Goal: Information Seeking & Learning: Learn about a topic

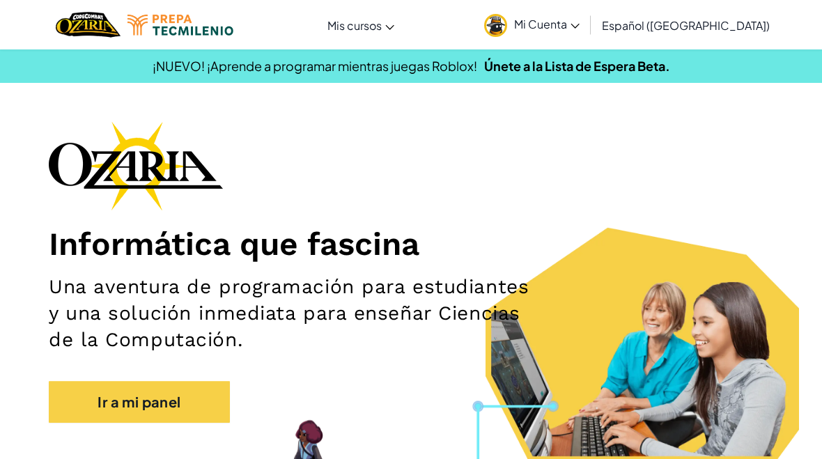
click at [576, 22] on span "Mi Cuenta" at bounding box center [546, 24] width 65 height 15
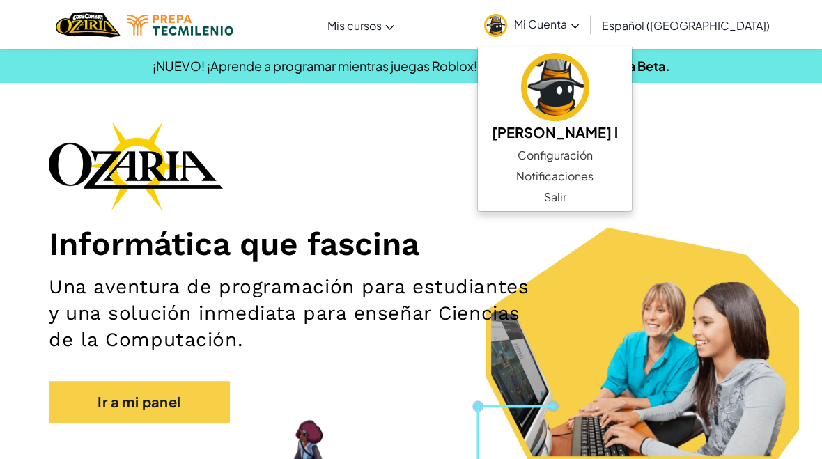
click at [533, 276] on h2 "Una aventura de programación para estudiantes y una solución inmediata para ens…" at bounding box center [291, 313] width 485 height 79
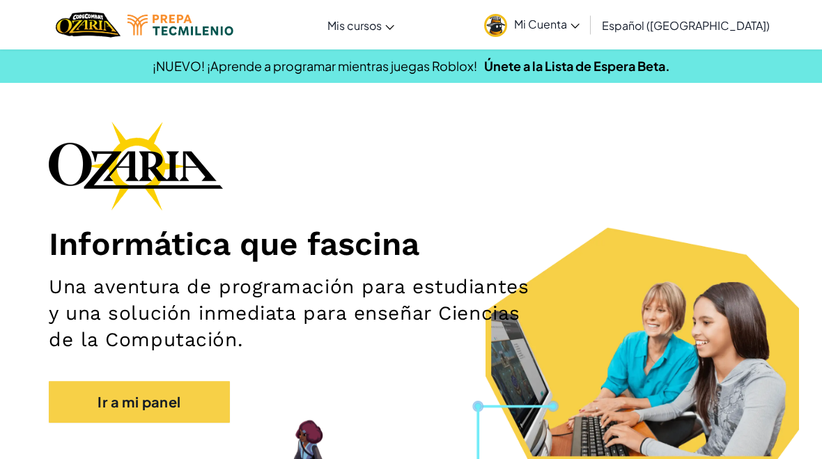
click at [92, 405] on link "Ir a mi panel" at bounding box center [139, 402] width 181 height 42
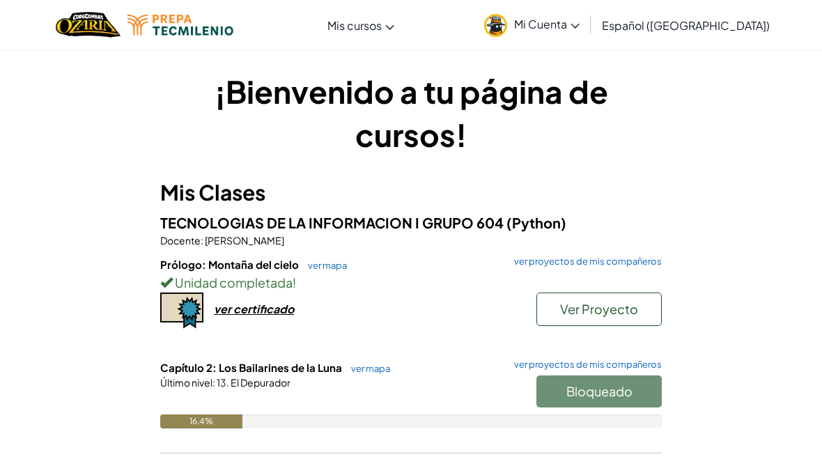
click at [365, 363] on link "ver mapa" at bounding box center [367, 368] width 46 height 11
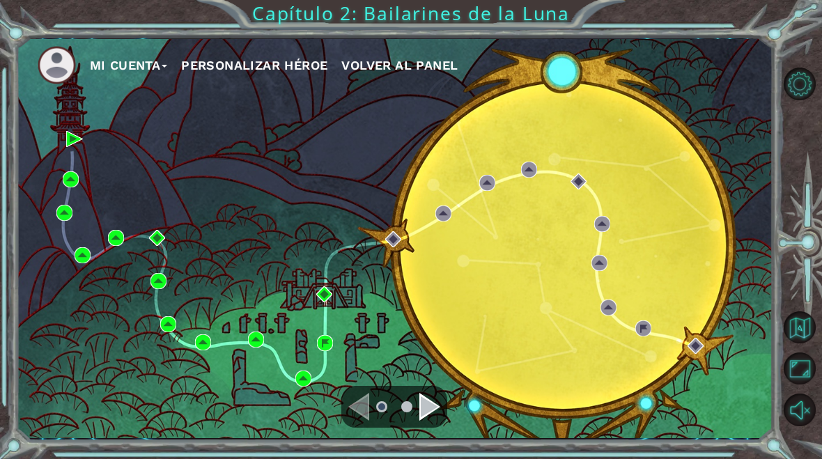
click at [744, 157] on div "Mi Cuenta Personalizar héroe Volver al panel" at bounding box center [395, 238] width 756 height 399
click at [65, 207] on img at bounding box center [64, 213] width 16 height 16
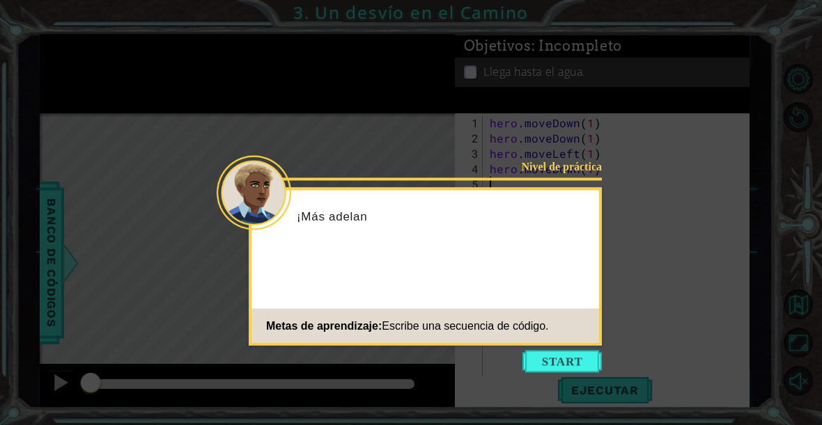
click at [569, 362] on button "Start" at bounding box center [561, 362] width 79 height 22
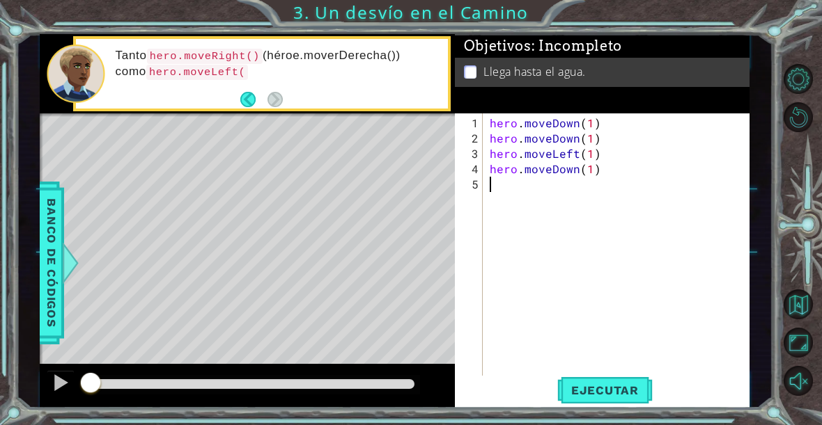
click at [623, 389] on span "Ejecutar" at bounding box center [604, 391] width 95 height 14
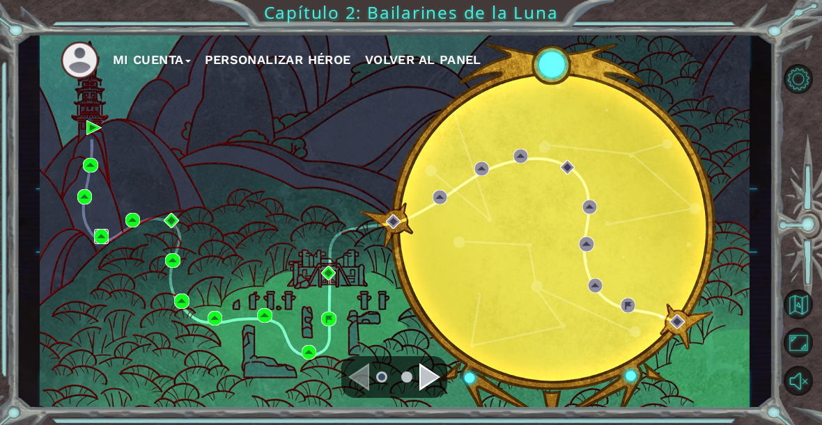
click at [103, 239] on img at bounding box center [101, 236] width 15 height 15
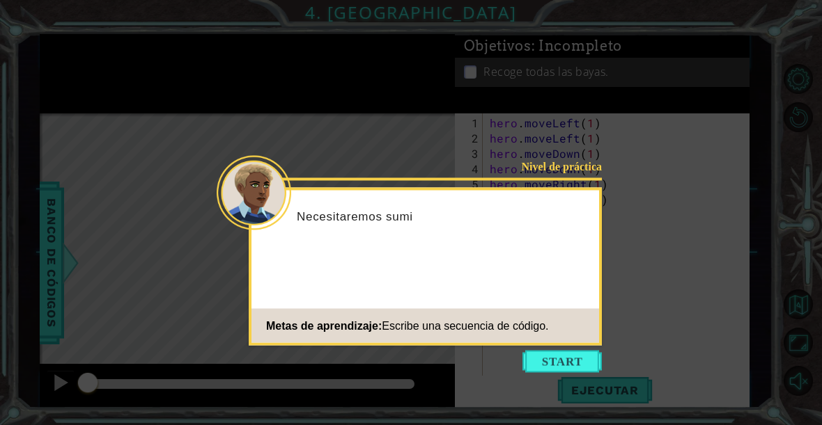
click at [574, 366] on button "Start" at bounding box center [561, 362] width 79 height 22
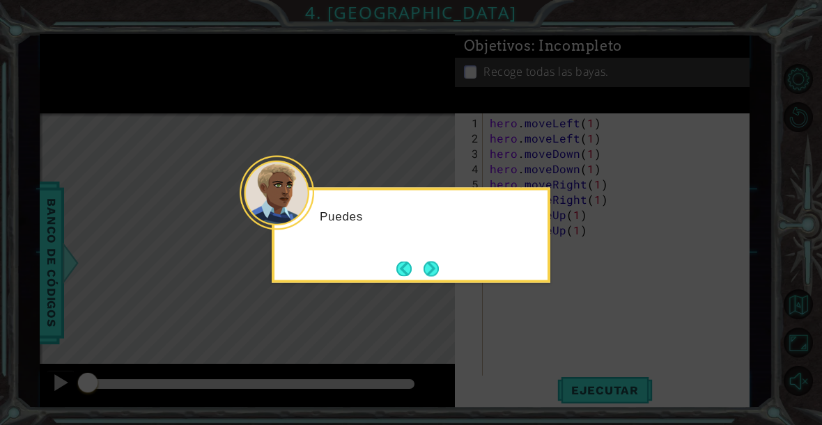
click at [439, 274] on button "Next" at bounding box center [430, 268] width 15 height 15
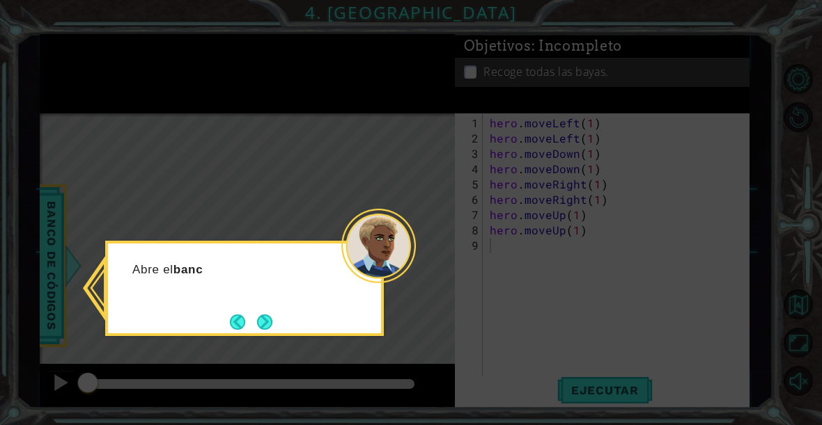
click at [269, 323] on button "Next" at bounding box center [265, 322] width 19 height 19
click at [269, 327] on button "Next" at bounding box center [265, 322] width 16 height 16
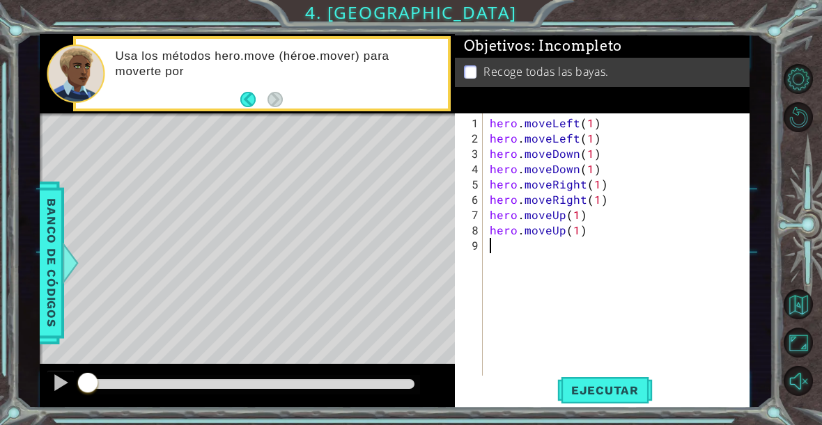
click at [624, 395] on span "Ejecutar" at bounding box center [604, 391] width 95 height 14
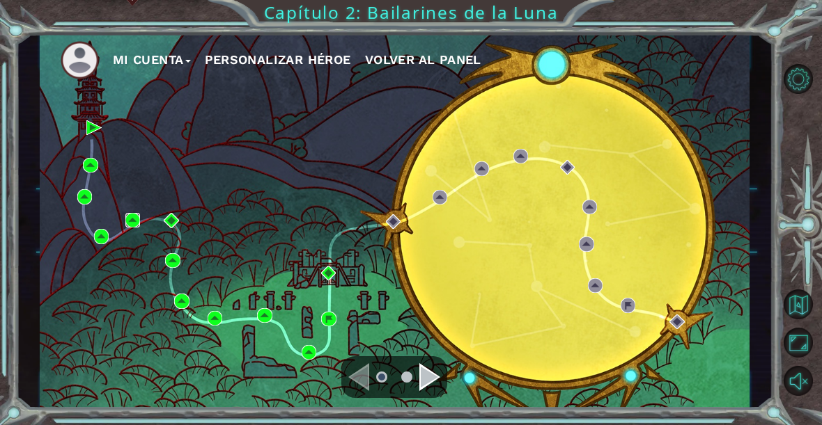
click at [132, 219] on img at bounding box center [132, 220] width 15 height 15
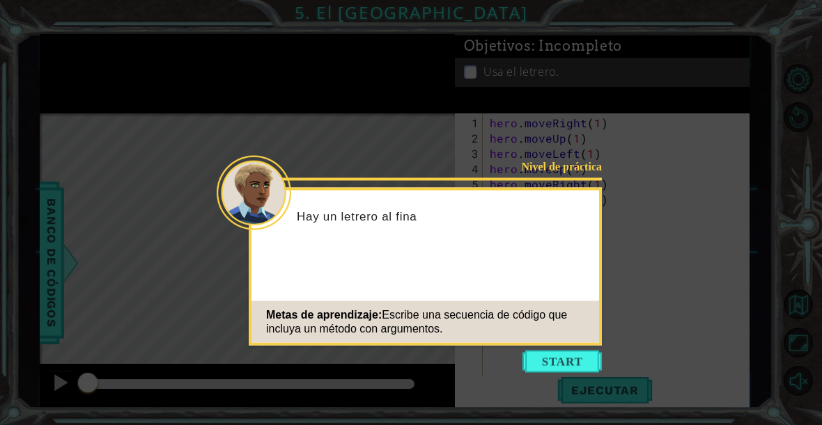
click at [574, 358] on button "Start" at bounding box center [561, 362] width 79 height 22
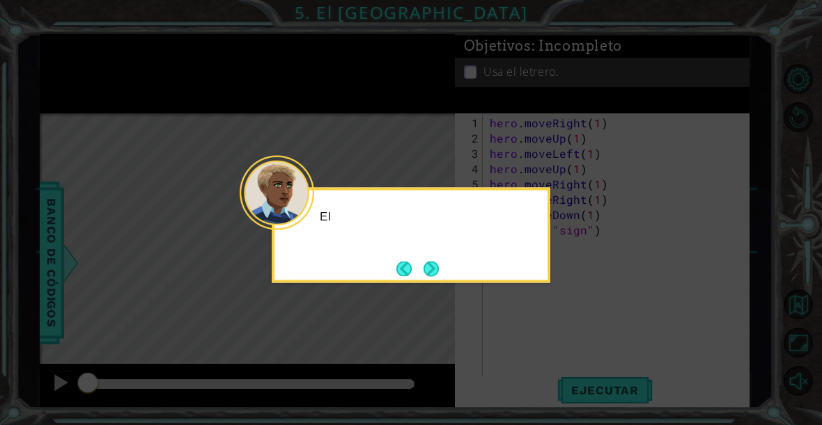
click at [429, 265] on button "Next" at bounding box center [431, 269] width 16 height 16
click at [430, 270] on button "Next" at bounding box center [430, 268] width 15 height 15
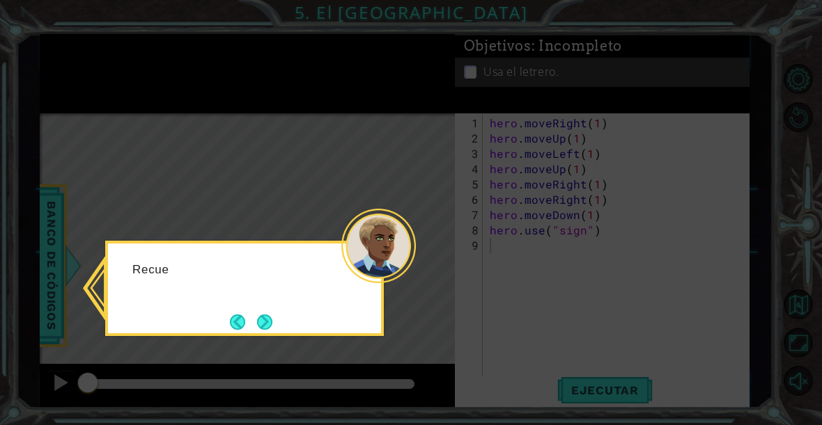
click at [263, 325] on button "Next" at bounding box center [265, 322] width 16 height 16
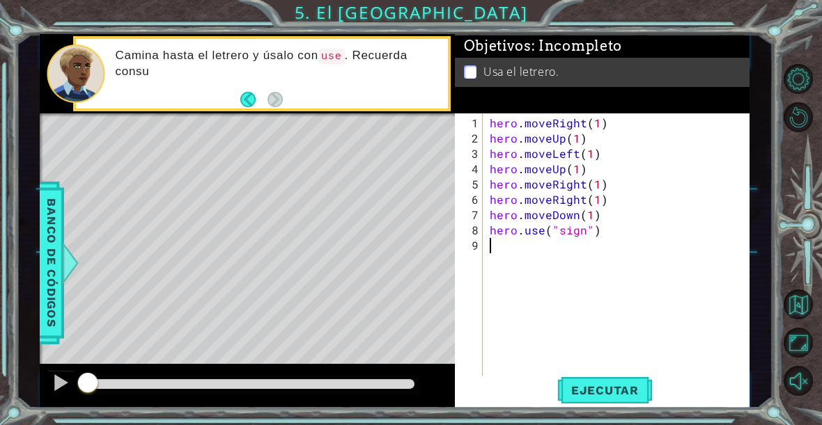
click at [611, 384] on span "Ejecutar" at bounding box center [604, 391] width 95 height 14
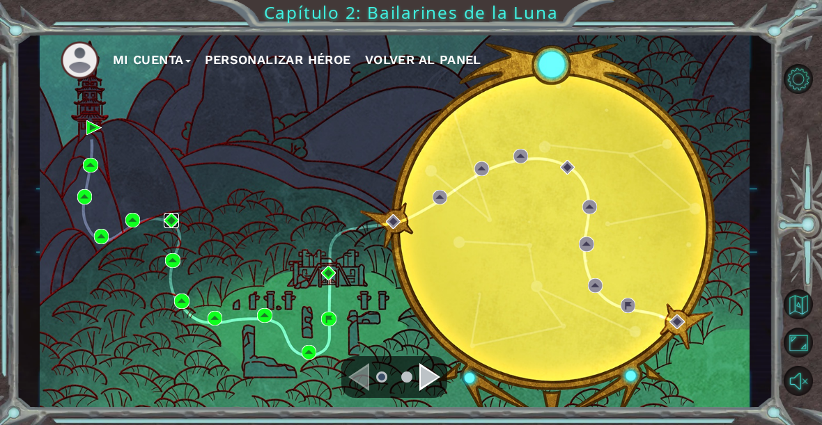
click at [171, 217] on img at bounding box center [171, 220] width 15 height 15
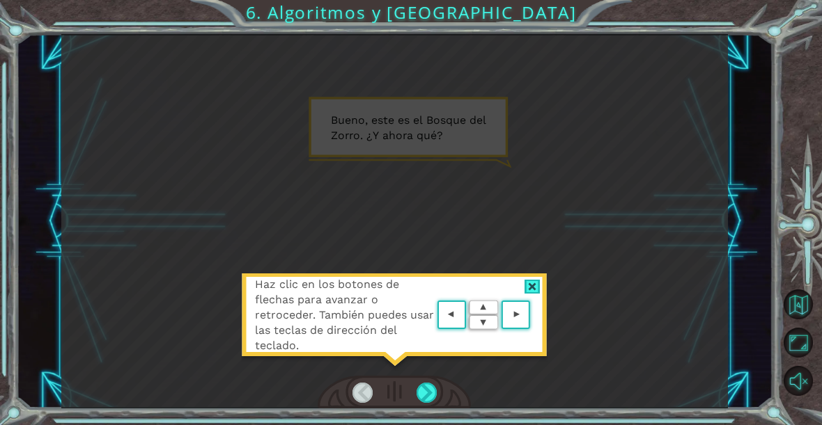
click at [533, 288] on div at bounding box center [532, 287] width 16 height 15
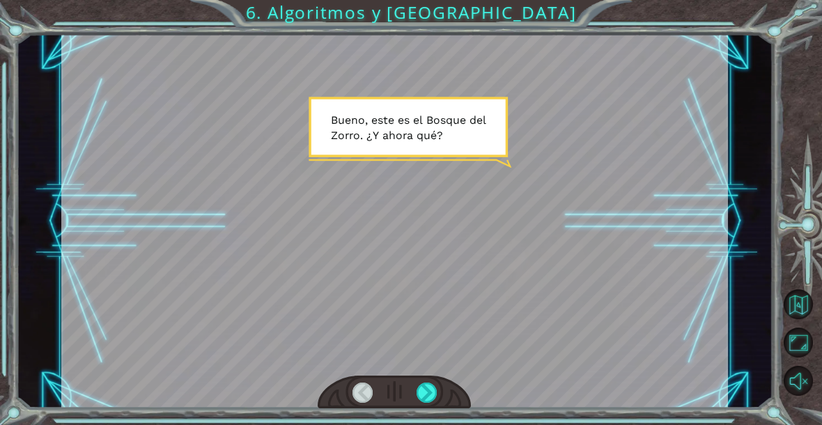
click at [423, 392] on div at bounding box center [426, 393] width 20 height 20
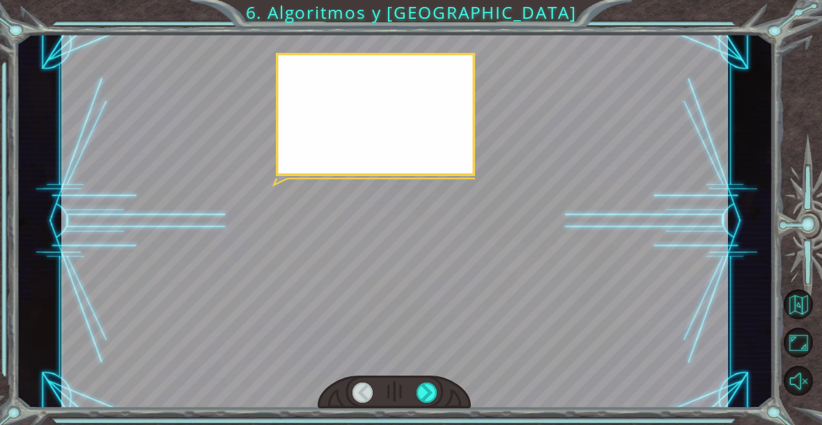
click at [427, 393] on div at bounding box center [426, 393] width 20 height 20
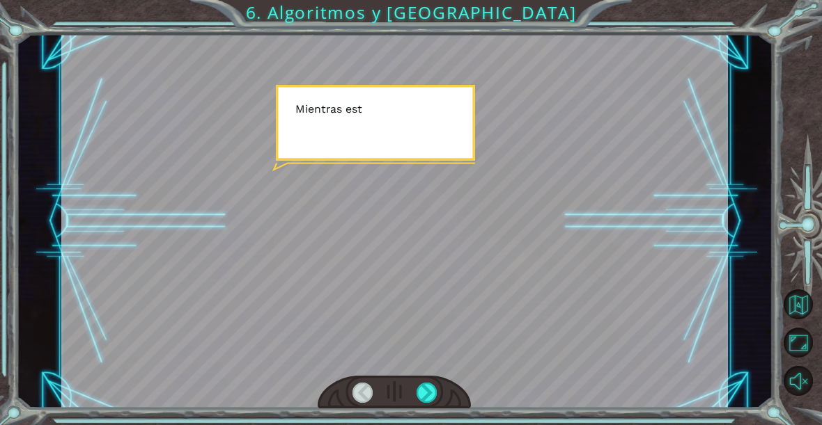
click at [431, 387] on div at bounding box center [426, 393] width 20 height 20
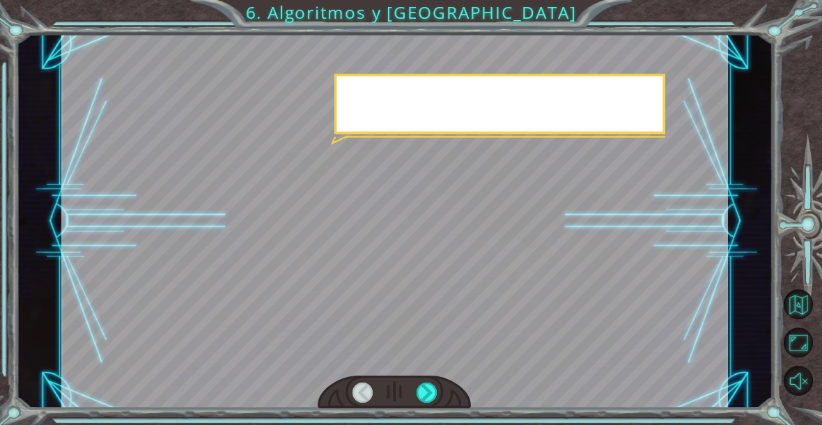
click at [428, 391] on div at bounding box center [426, 393] width 20 height 20
click at [428, 389] on div at bounding box center [426, 393] width 20 height 20
click at [430, 388] on div at bounding box center [426, 393] width 20 height 20
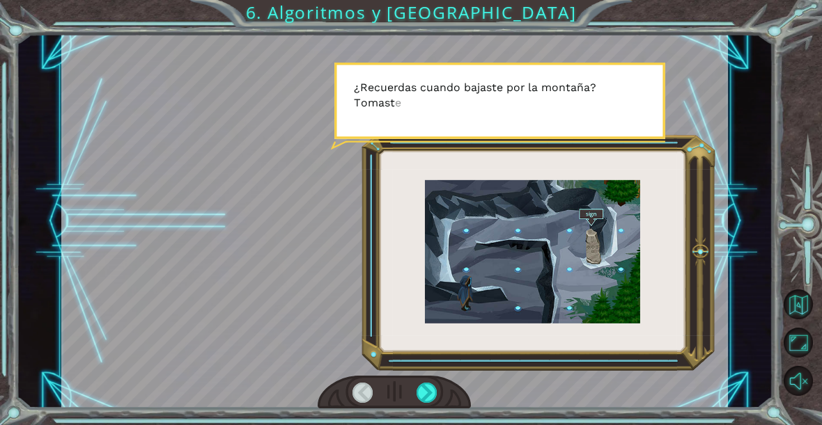
click at [418, 398] on div at bounding box center [426, 393] width 20 height 20
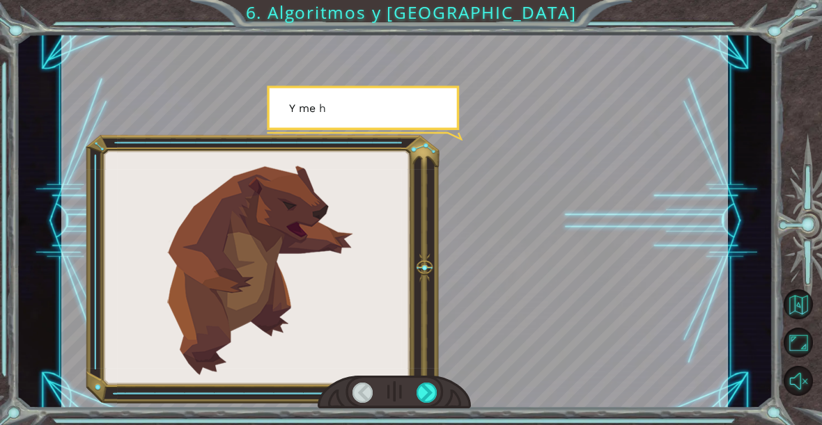
click at [418, 400] on div at bounding box center [426, 393] width 20 height 20
click at [423, 398] on div at bounding box center [426, 393] width 20 height 20
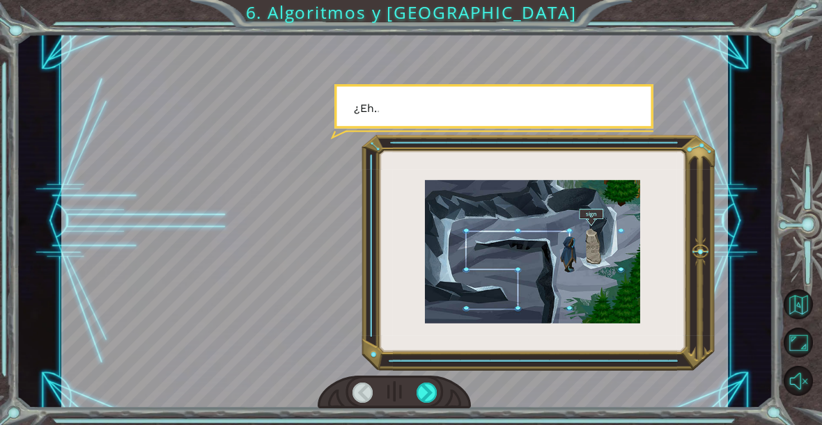
click at [427, 393] on div at bounding box center [426, 393] width 20 height 20
click at [419, 396] on div at bounding box center [426, 393] width 20 height 20
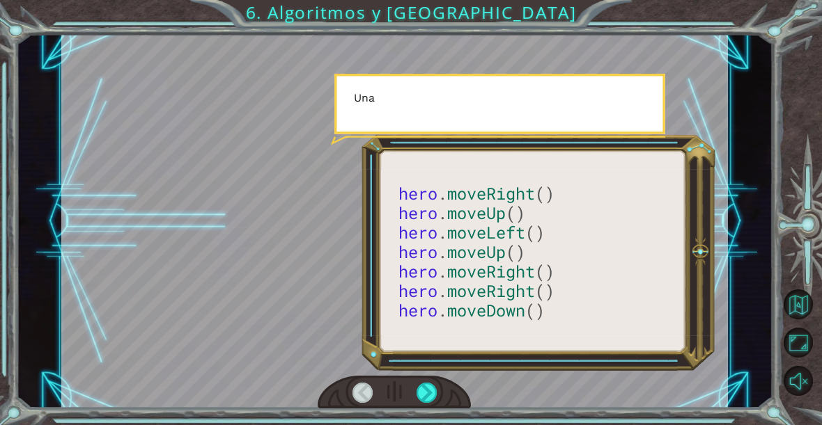
click at [426, 400] on div at bounding box center [426, 393] width 20 height 20
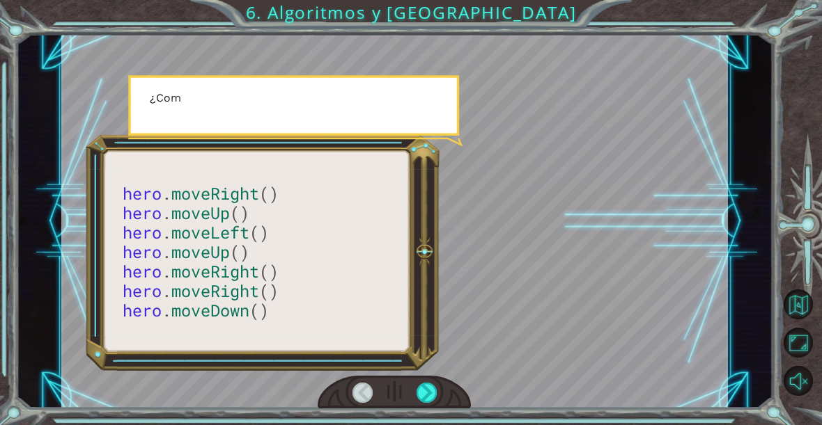
click at [414, 402] on div at bounding box center [393, 392] width 153 height 33
click at [424, 388] on div at bounding box center [426, 393] width 20 height 20
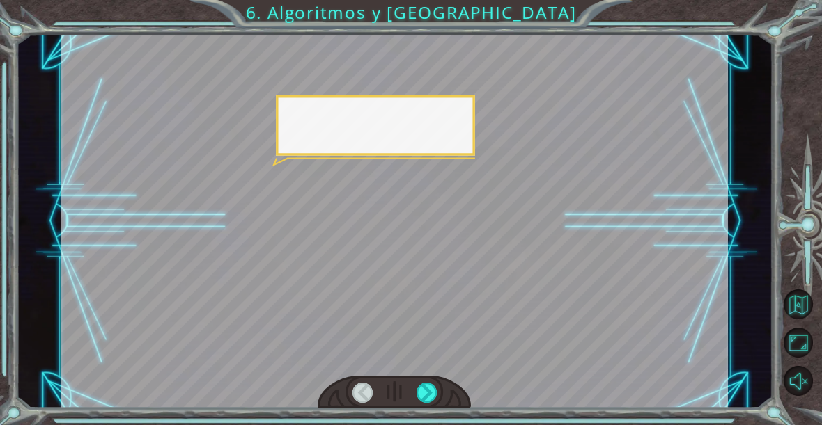
click at [421, 391] on div at bounding box center [426, 393] width 20 height 20
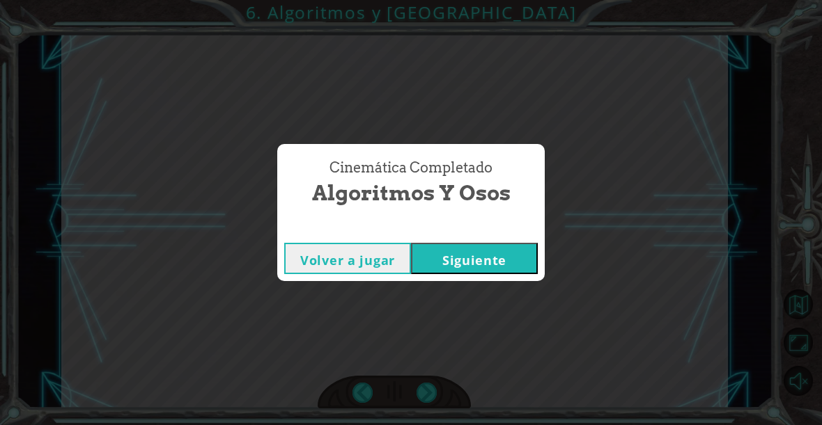
click at [424, 390] on div "Cinemática Completado Algoritmos y Osos Volver a jugar [GEOGRAPHIC_DATA]" at bounding box center [411, 212] width 822 height 425
click at [425, 391] on div "Cinemática Completado Algoritmos y Osos Volver a jugar [GEOGRAPHIC_DATA]" at bounding box center [411, 212] width 822 height 425
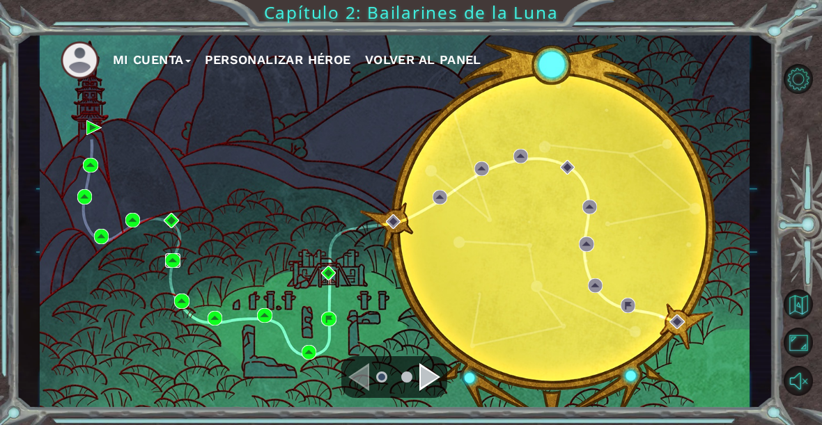
click at [178, 258] on img at bounding box center [172, 260] width 15 height 15
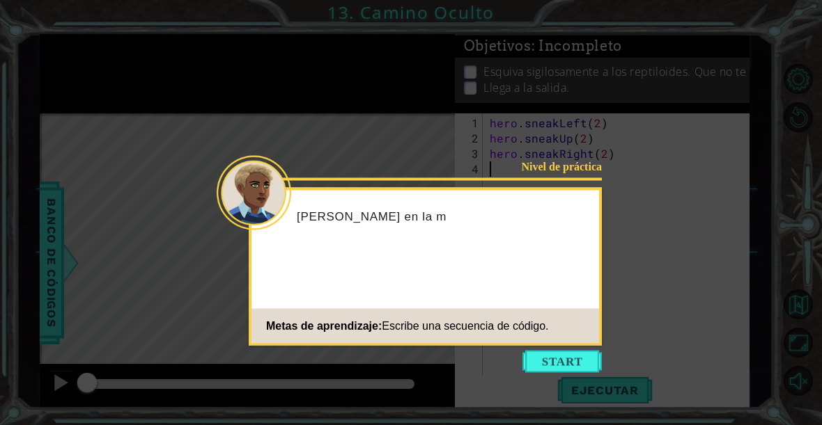
click at [572, 357] on button "Start" at bounding box center [561, 362] width 79 height 22
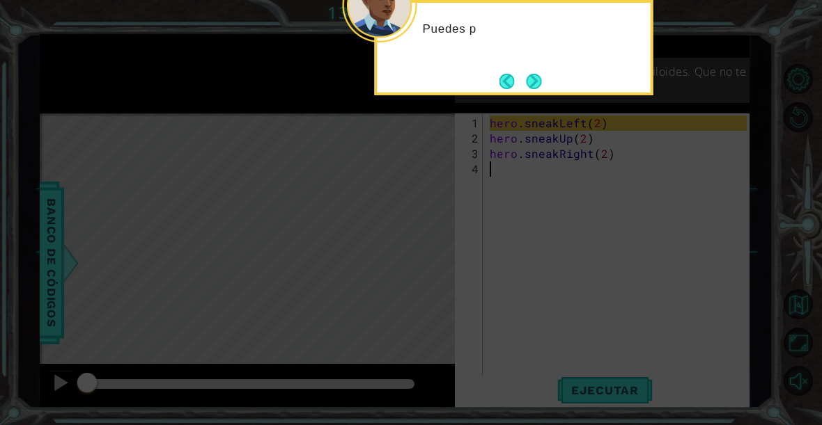
click at [536, 76] on button "Next" at bounding box center [533, 81] width 17 height 17
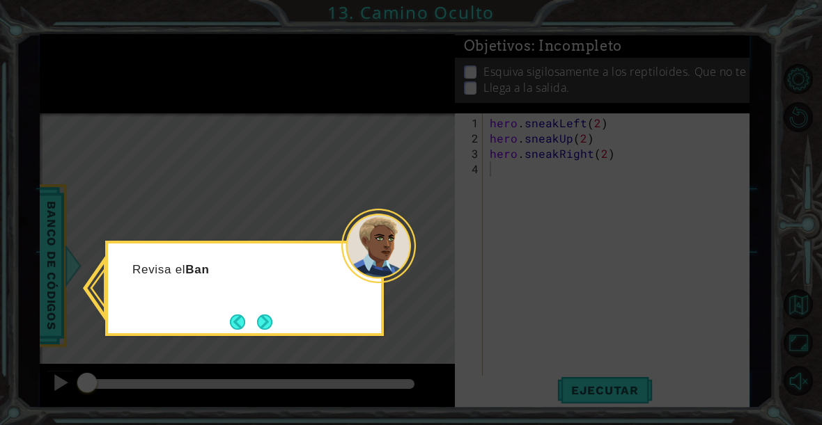
click at [262, 318] on button "Next" at bounding box center [265, 322] width 16 height 16
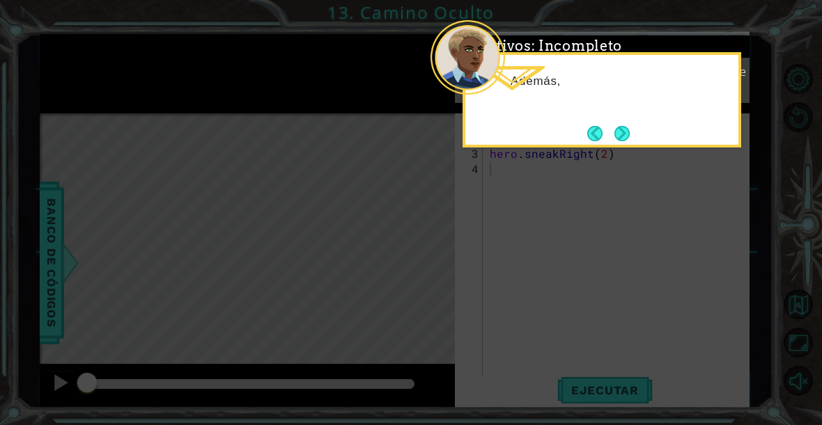
click at [622, 133] on button "Next" at bounding box center [621, 133] width 15 height 15
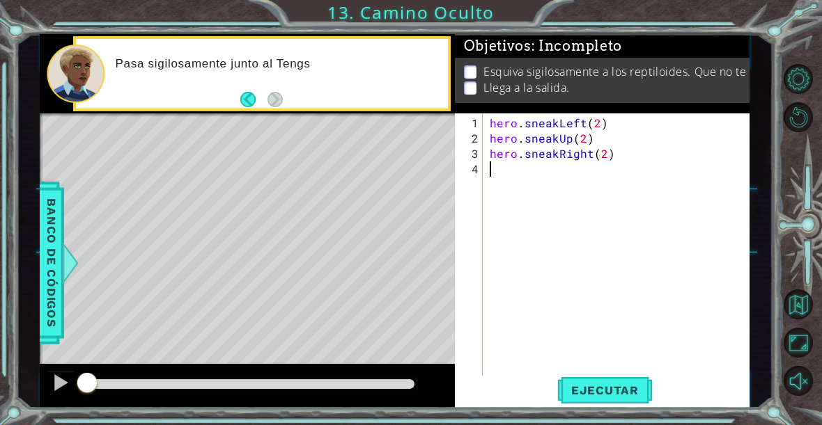
click at [620, 395] on span "Ejecutar" at bounding box center [604, 391] width 95 height 14
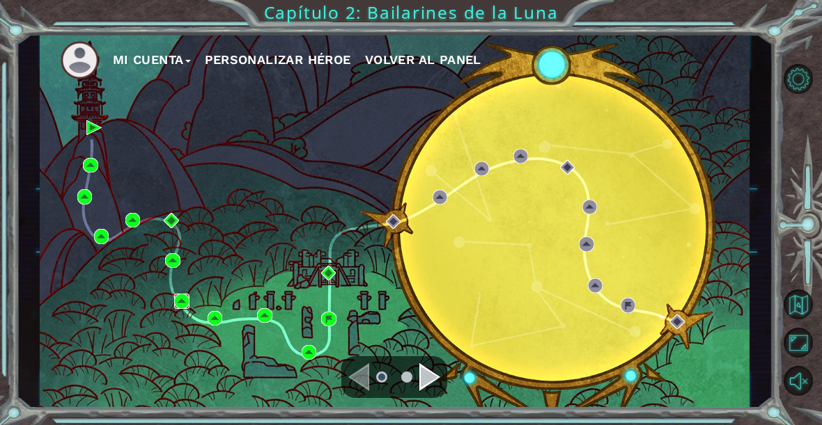
click at [183, 296] on img at bounding box center [181, 301] width 15 height 15
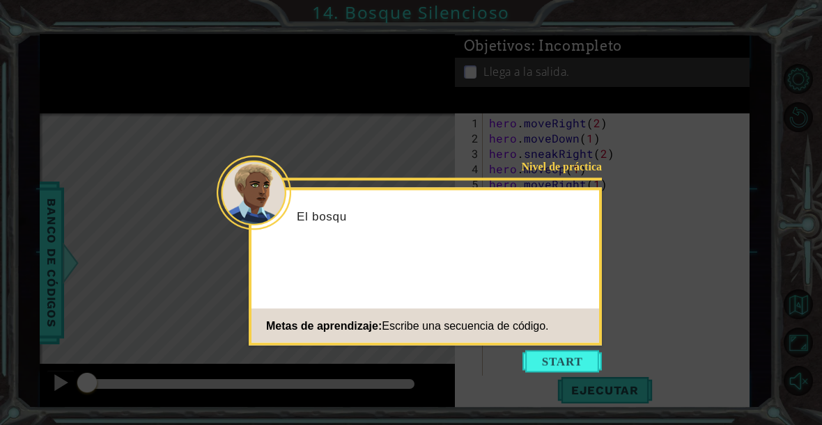
click at [566, 359] on button "Start" at bounding box center [561, 362] width 79 height 22
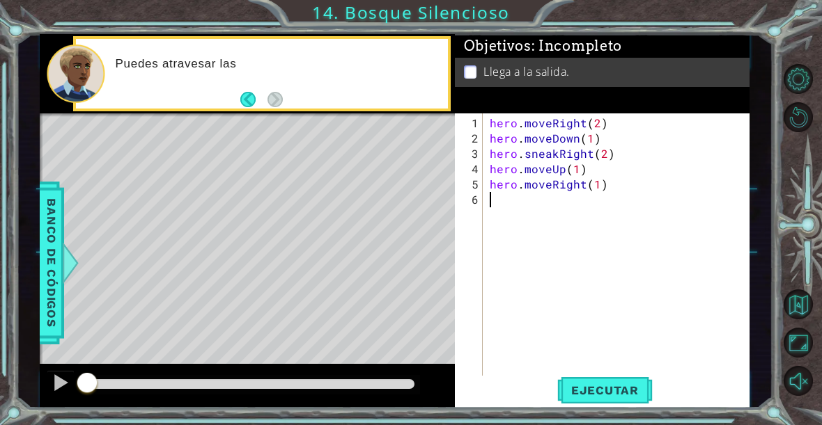
click at [619, 393] on span "Ejecutar" at bounding box center [604, 391] width 95 height 14
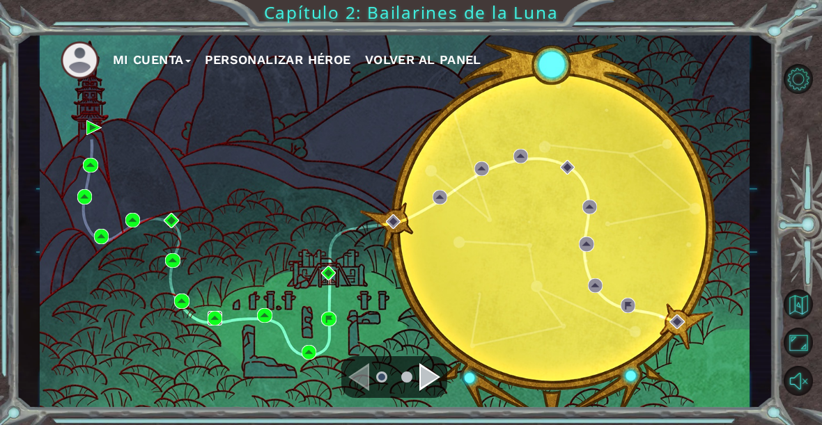
click at [214, 316] on img at bounding box center [214, 318] width 15 height 15
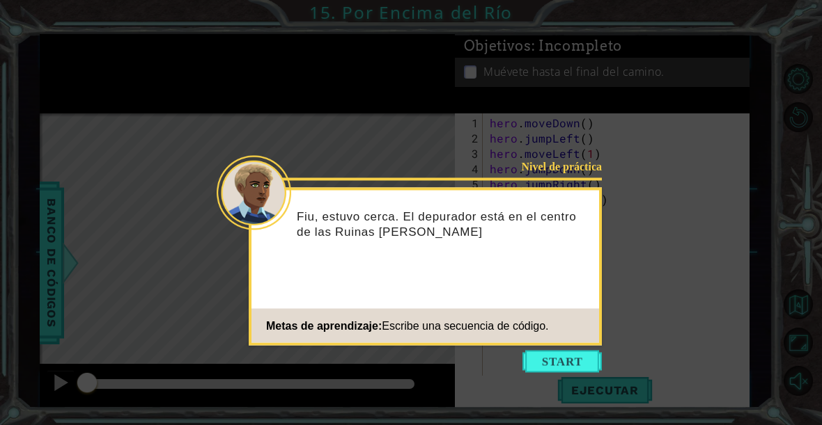
click at [593, 360] on button "Start" at bounding box center [561, 362] width 79 height 22
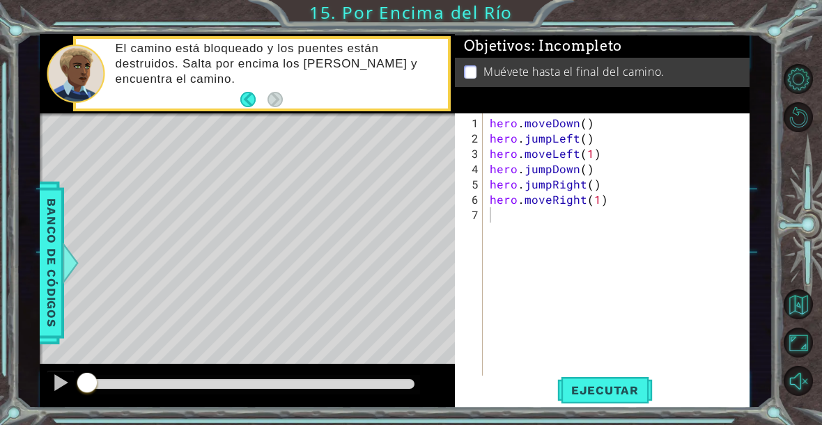
click at [593, 399] on button "Ejecutar" at bounding box center [604, 390] width 95 height 29
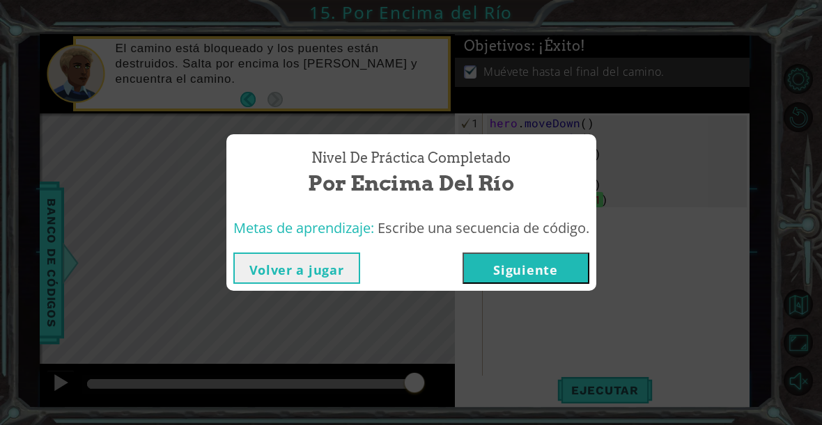
click at [567, 265] on button "Siguiente" at bounding box center [525, 268] width 127 height 31
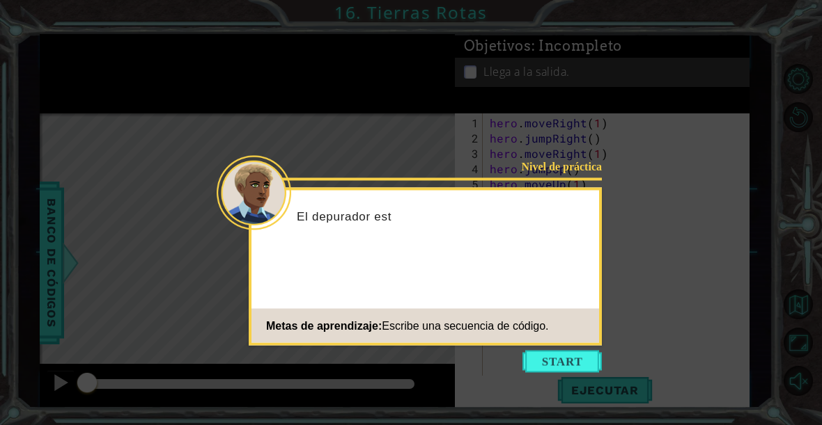
click at [580, 359] on button "Start" at bounding box center [561, 362] width 79 height 22
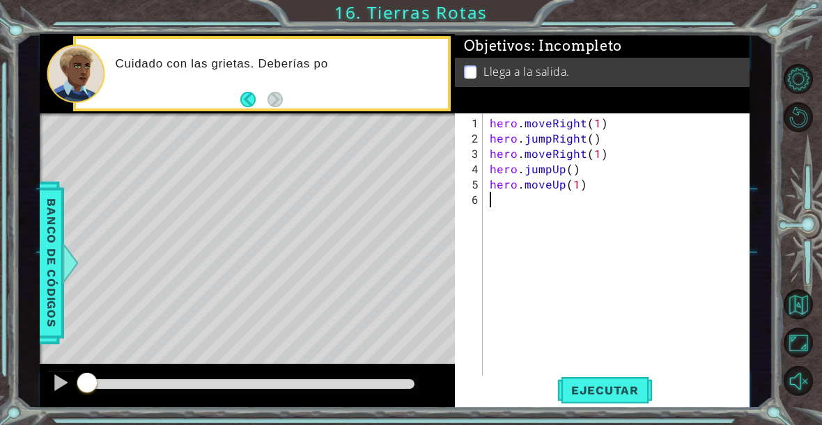
click at [615, 379] on button "Ejecutar" at bounding box center [604, 390] width 95 height 29
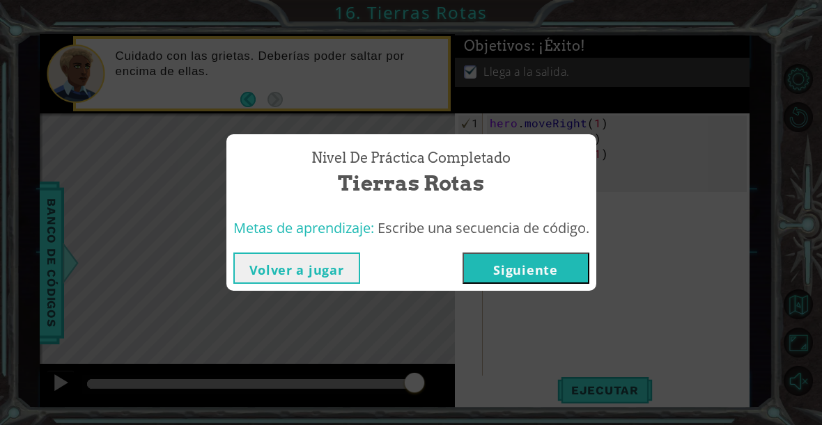
click at [570, 264] on button "Siguiente" at bounding box center [525, 268] width 127 height 31
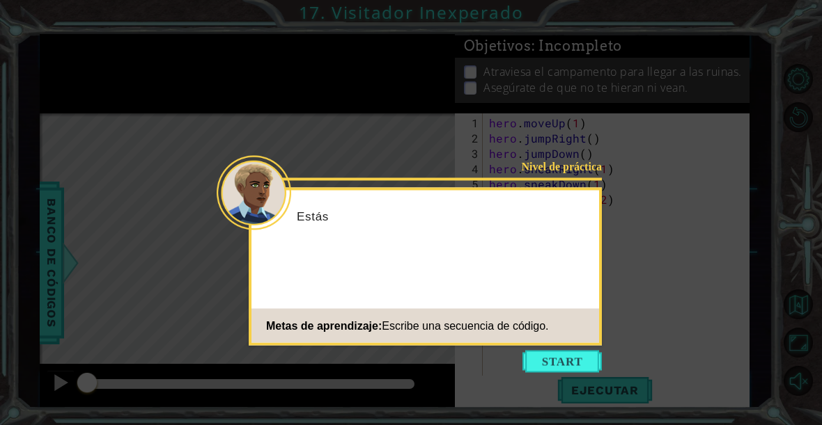
click at [572, 369] on button "Start" at bounding box center [561, 362] width 79 height 22
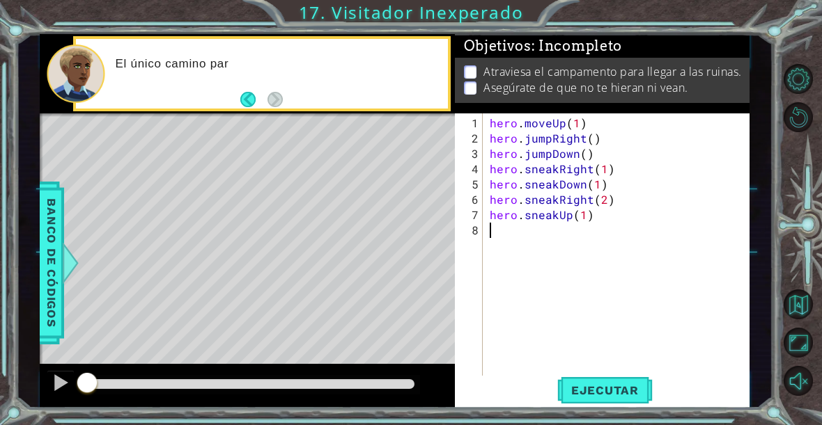
click at [616, 393] on span "Ejecutar" at bounding box center [604, 391] width 95 height 14
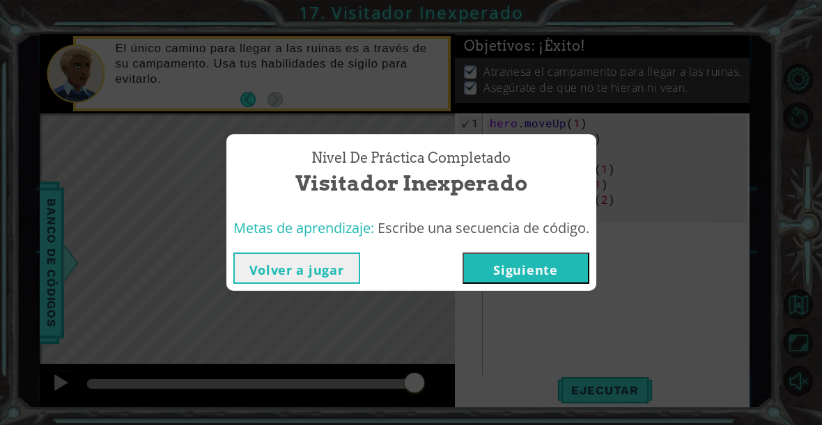
click at [556, 266] on button "Siguiente" at bounding box center [525, 268] width 127 height 31
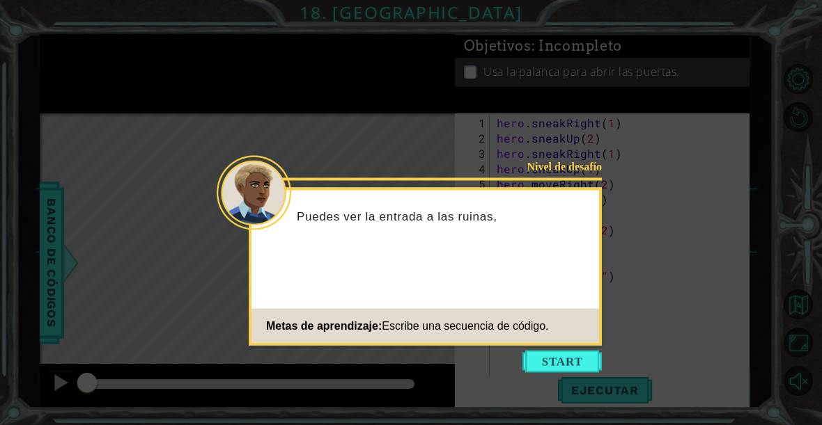
click at [580, 355] on button "Start" at bounding box center [561, 362] width 79 height 22
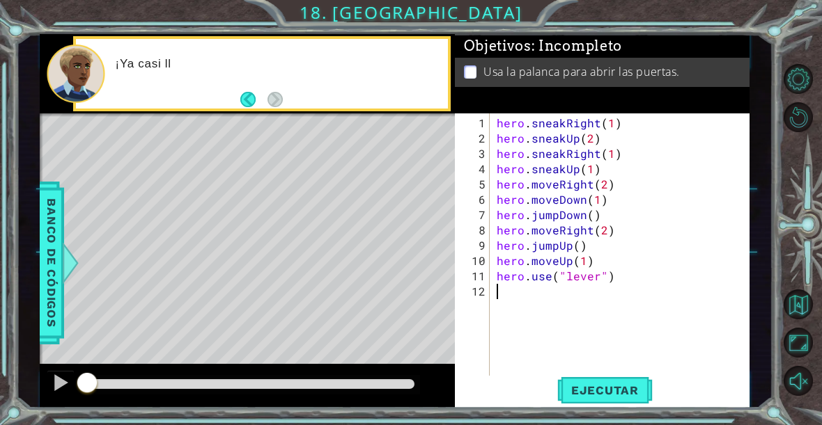
click at [622, 393] on span "Ejecutar" at bounding box center [604, 391] width 95 height 14
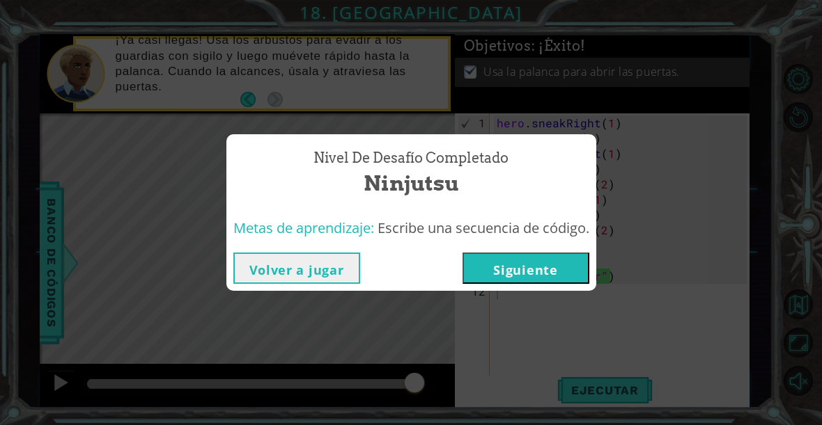
click at [548, 272] on button "Siguiente" at bounding box center [525, 268] width 127 height 31
